Goal: Contribute content: Contribute content

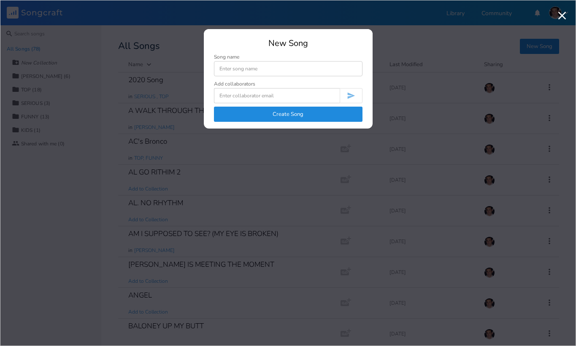
scroll to position [1279, 0]
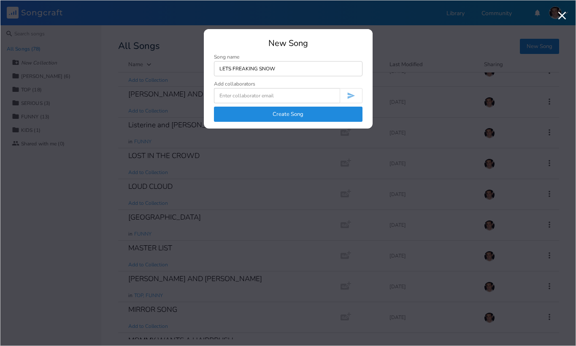
type input "LETS FREAKING SNOW"
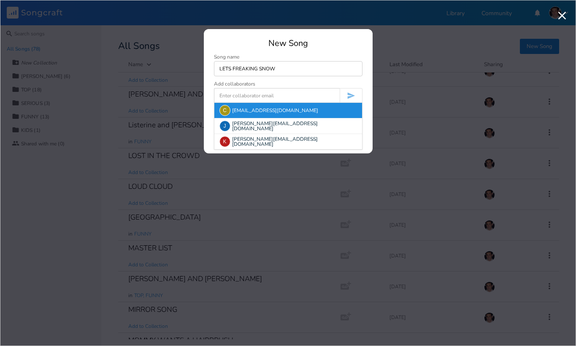
click at [272, 102] on form "C [EMAIL_ADDRESS][DOMAIN_NAME] [PERSON_NAME] [PERSON_NAME][EMAIL_ADDRESS][DOMAI…" at bounding box center [288, 95] width 148 height 15
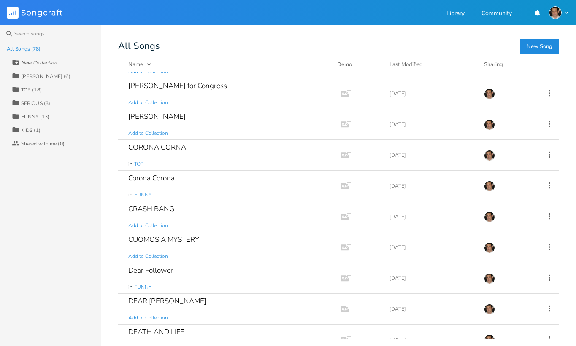
scroll to position [0, 0]
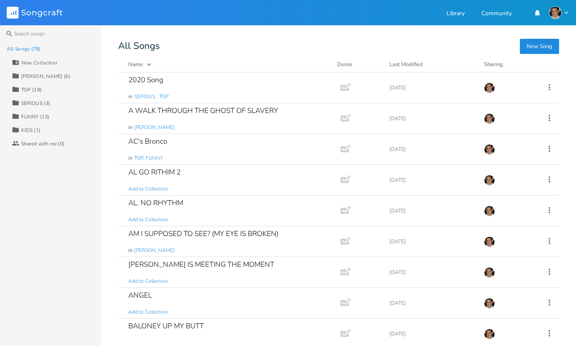
click at [542, 45] on button "New Song" at bounding box center [539, 46] width 39 height 15
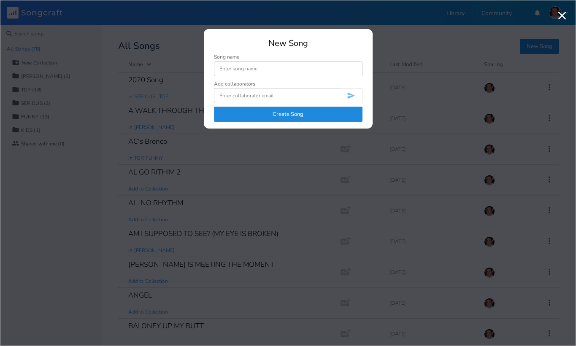
click at [293, 68] on input at bounding box center [288, 68] width 148 height 15
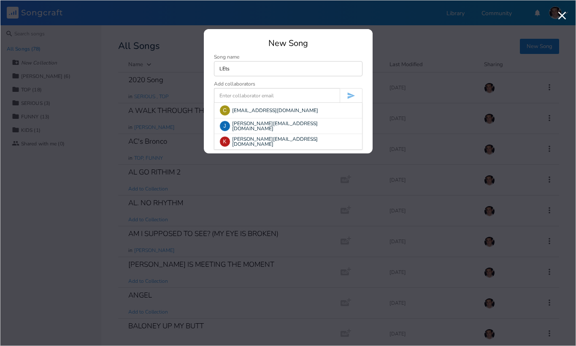
click at [275, 101] on input at bounding box center [277, 95] width 126 height 15
click at [338, 73] on input "LEts" at bounding box center [288, 68] width 148 height 15
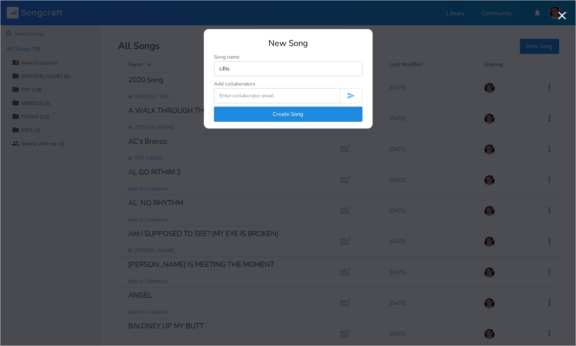
click at [338, 73] on input "LEts" at bounding box center [288, 68] width 148 height 15
type input "LETS FREAKING SNOW"
click at [304, 110] on button "Create Song" at bounding box center [288, 114] width 148 height 15
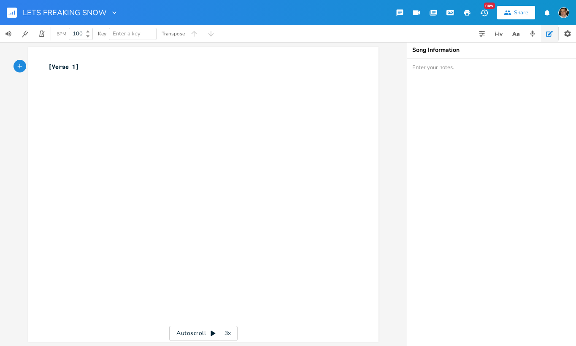
click at [199, 104] on div "xxxxxxxxxx [Verse 1] ​" at bounding box center [210, 203] width 326 height 284
type textarea "Lets Freaking Snow"
type textarea "Lets Freaking sno"
type textarea "Snow"
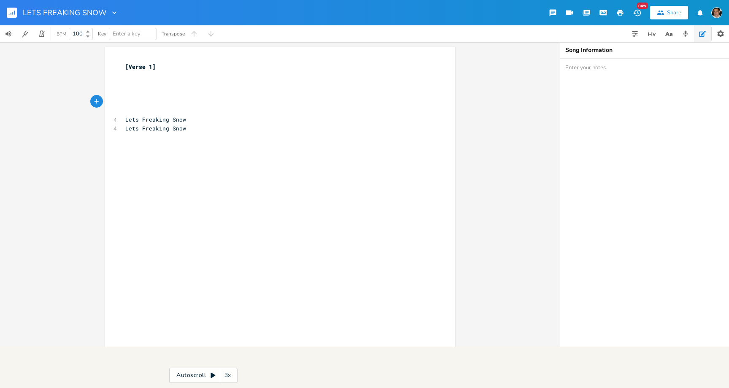
scroll to position [0, 14]
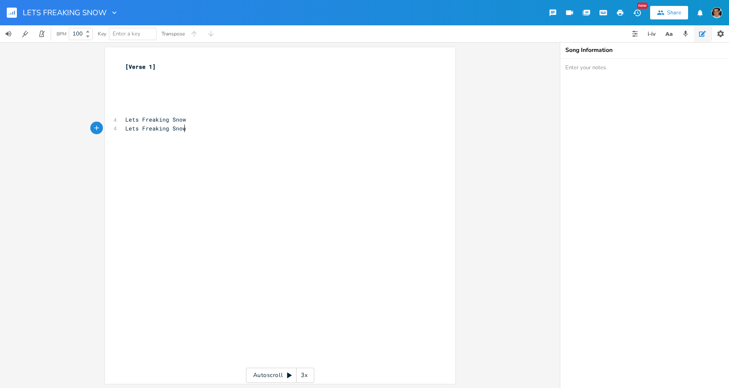
click at [204, 125] on pre "Lets Freaking Snow" at bounding box center [276, 128] width 304 height 9
type textarea "Lets Freaking N"
type textarea "Snow"
click at [186, 89] on pre "​" at bounding box center [276, 92] width 304 height 9
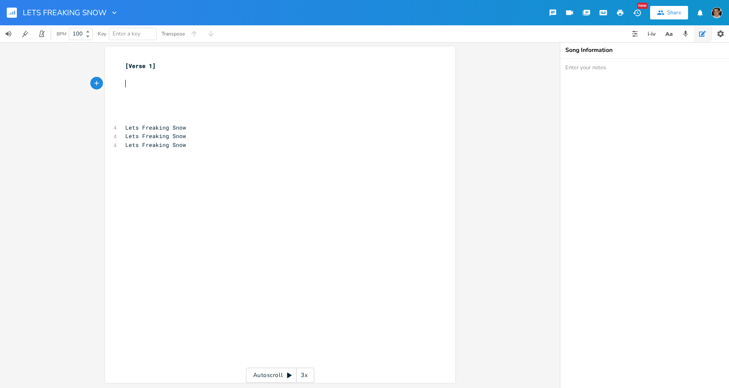
click at [184, 84] on pre "​" at bounding box center [276, 83] width 304 height 9
type textarea "I"
